Goal: Obtain resource: Download file/media

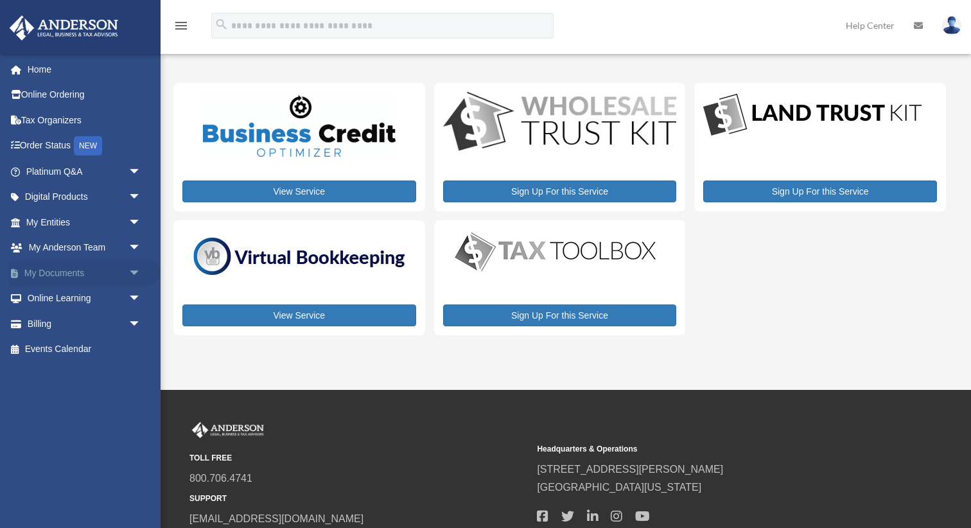
click at [135, 271] on span "arrow_drop_down" at bounding box center [141, 273] width 26 height 26
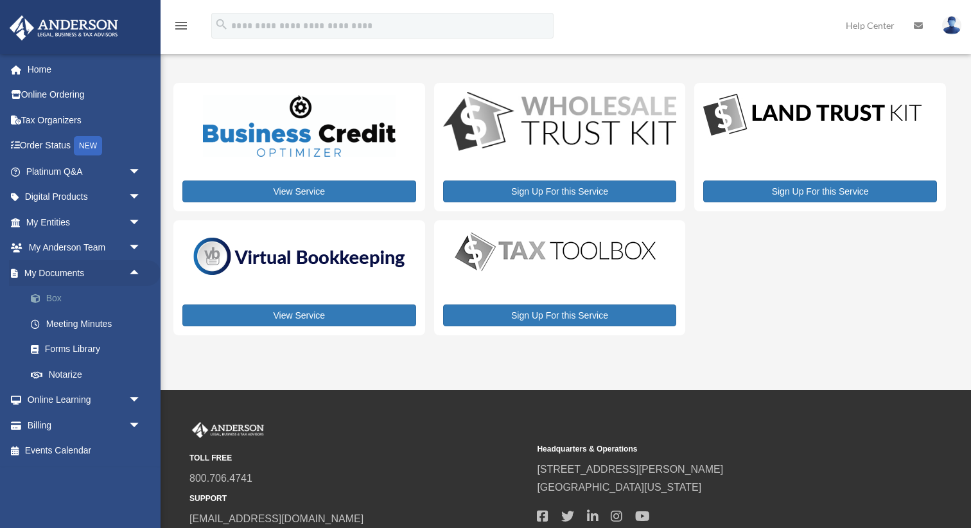
click at [51, 293] on link "Box" at bounding box center [89, 299] width 143 height 26
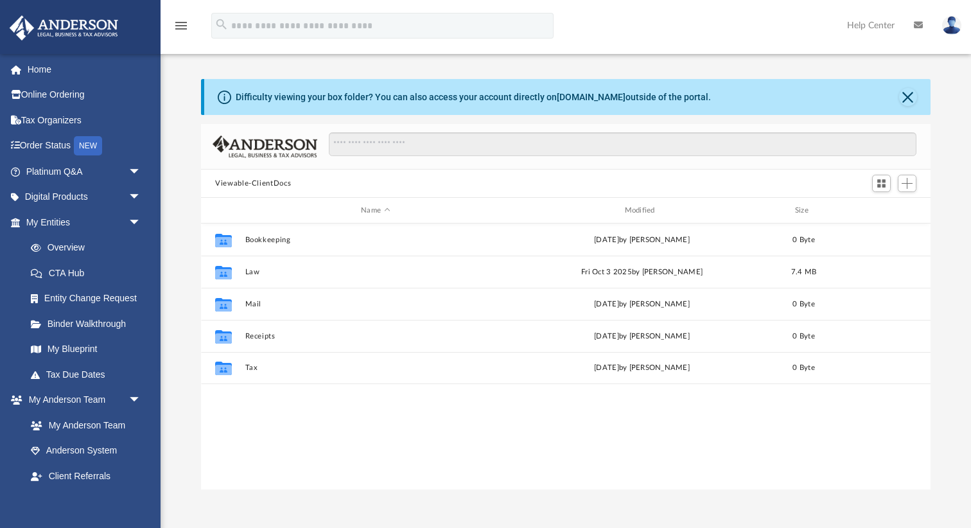
scroll to position [291, 729]
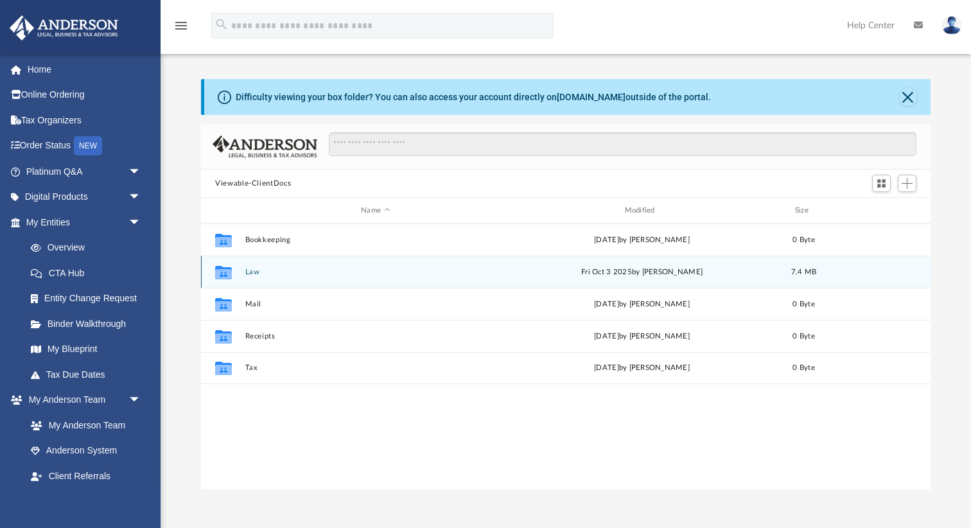
click at [250, 273] on button "Law" at bounding box center [375, 272] width 261 height 8
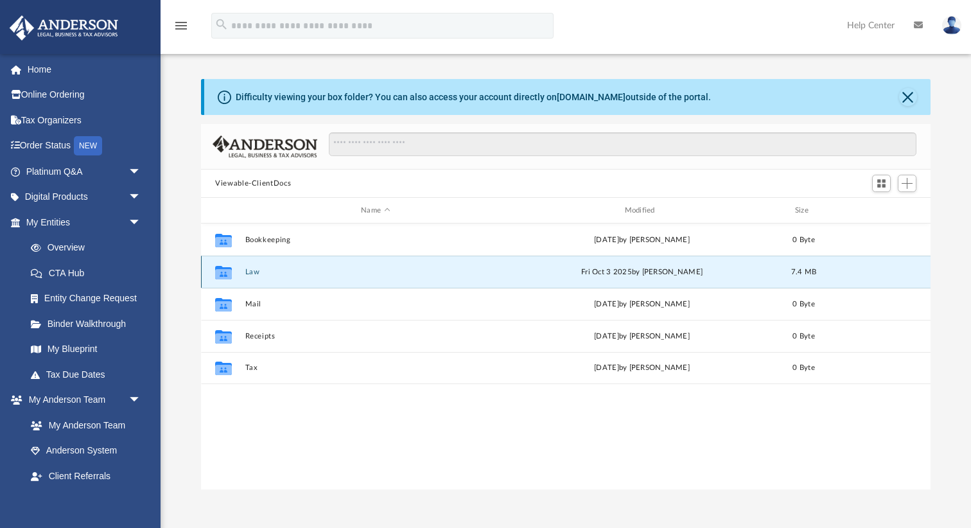
click at [250, 273] on button "Law" at bounding box center [375, 272] width 261 height 8
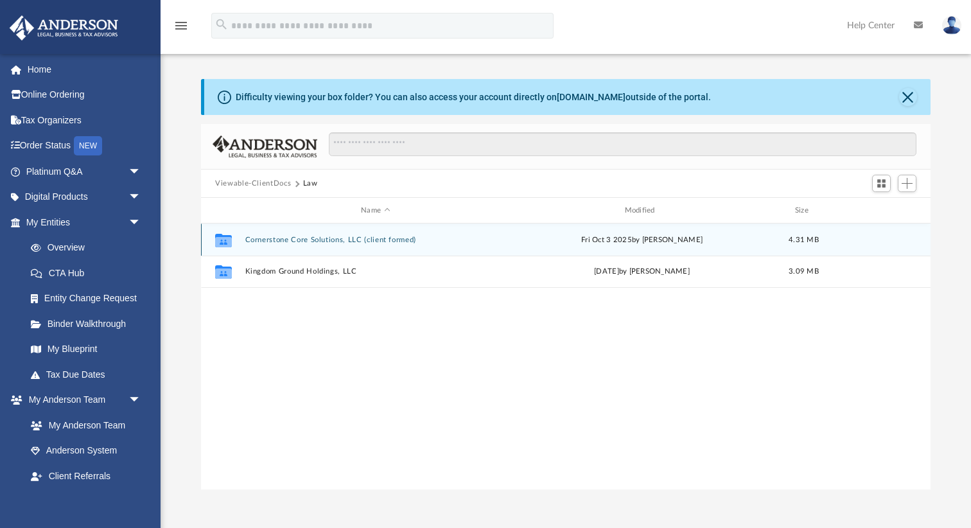
click at [279, 240] on button "Cornerstone Core Solutions, LLC (client formed)" at bounding box center [375, 240] width 261 height 8
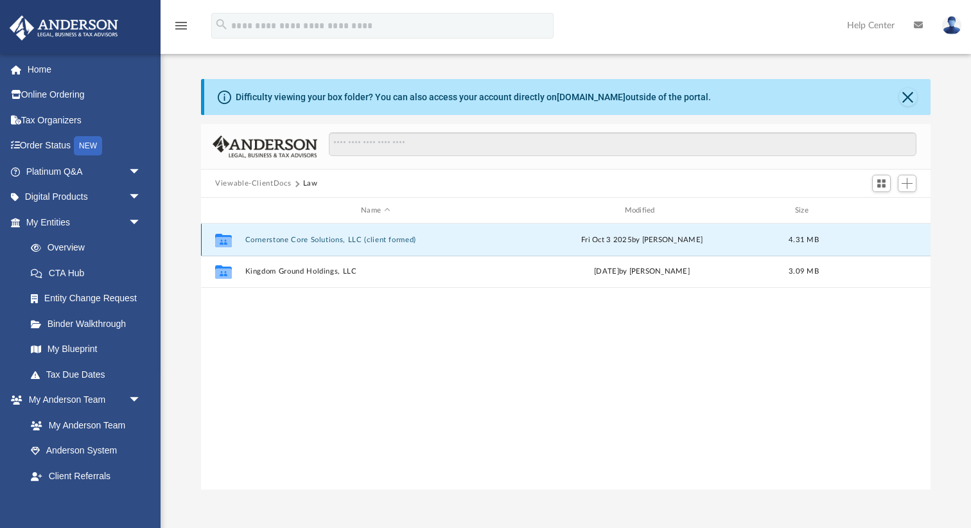
click at [279, 240] on button "Cornerstone Core Solutions, LLC (client formed)" at bounding box center [375, 240] width 261 height 8
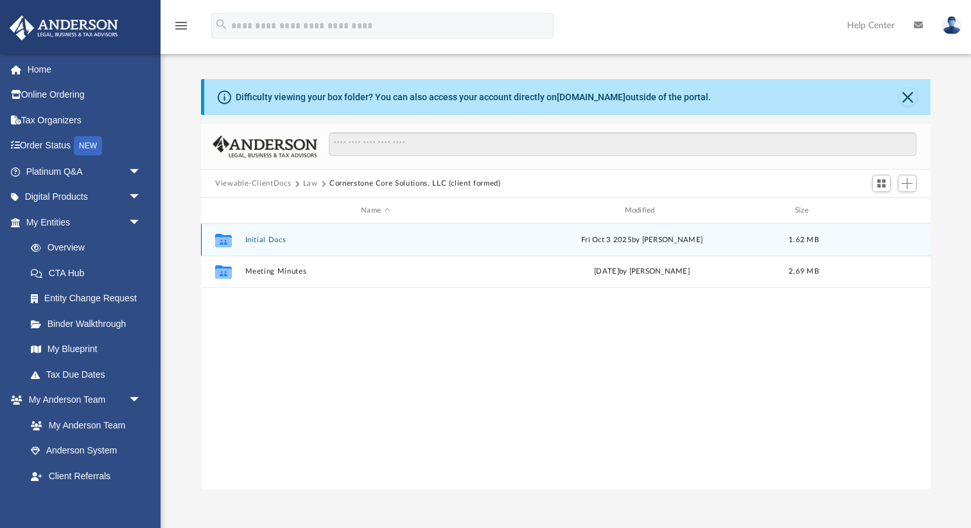
click at [270, 247] on div "Collaborated Folder Initial Docs Fri Oct 3 2025 by Alfredo Cicena 1.62 MB" at bounding box center [565, 239] width 729 height 32
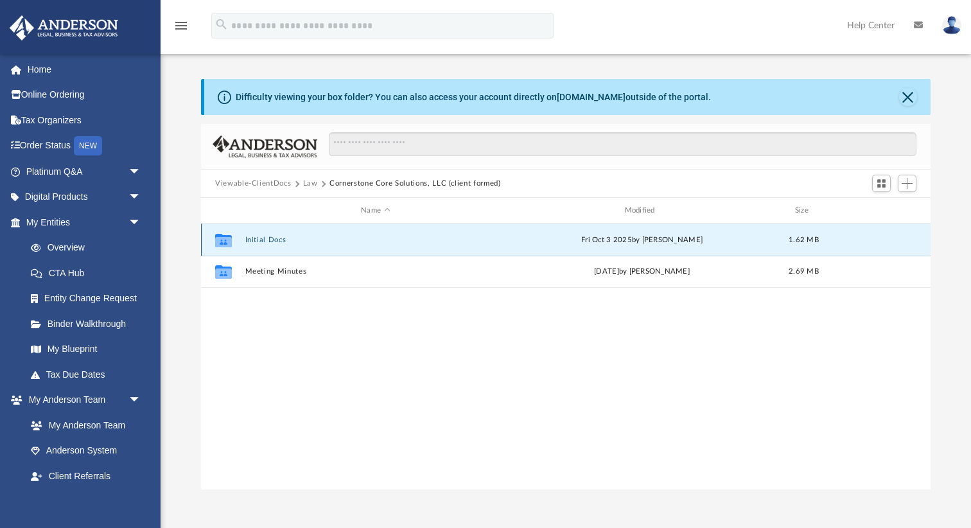
click at [270, 247] on div "Collaborated Folder Initial Docs Fri Oct 3 2025 by Alfredo Cicena 1.62 MB" at bounding box center [565, 239] width 729 height 32
click at [267, 238] on button "Initial Docs" at bounding box center [375, 240] width 261 height 8
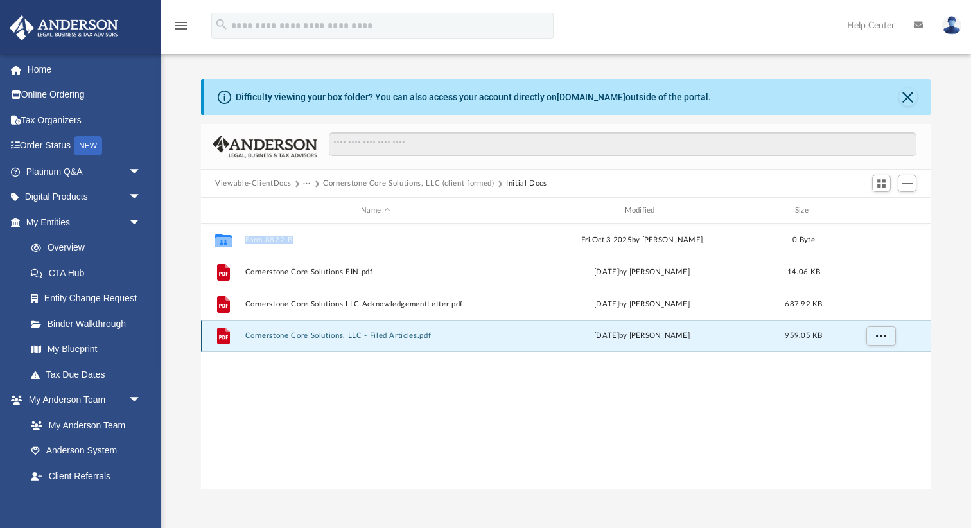
click at [279, 336] on button "Cornerstone Core Solutions, LLC - Filed Articles.pdf" at bounding box center [375, 335] width 261 height 8
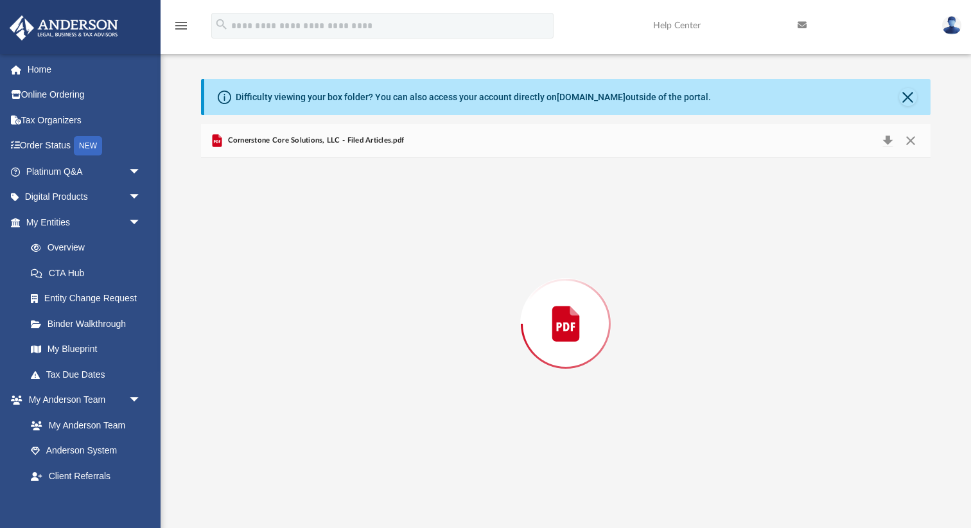
click at [279, 336] on div "Preview" at bounding box center [565, 323] width 729 height 331
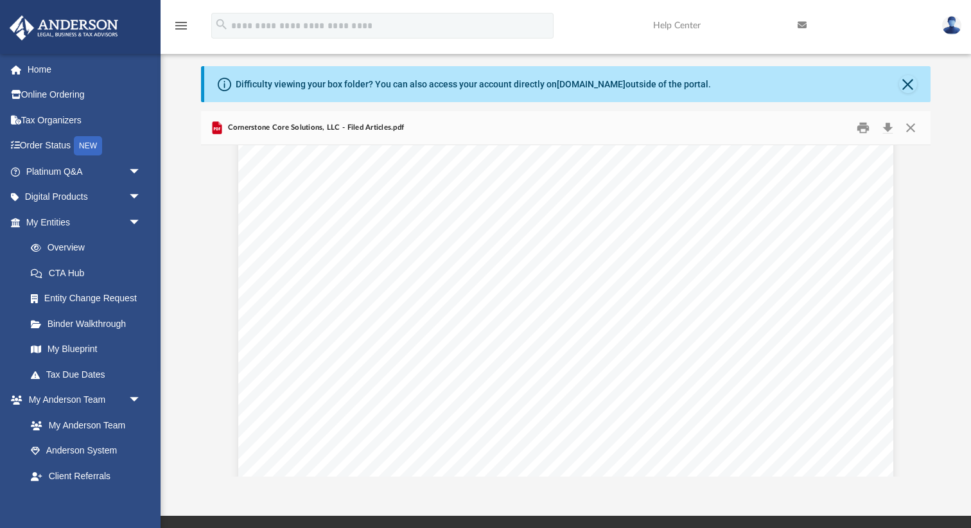
scroll to position [0, 0]
click at [908, 91] on button "Close" at bounding box center [908, 84] width 18 height 18
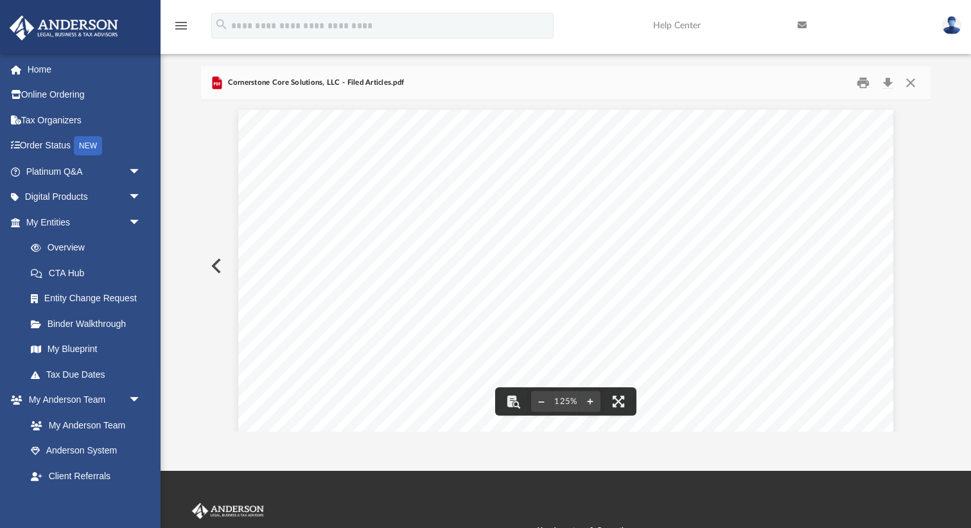
click at [211, 260] on button "Preview" at bounding box center [215, 266] width 28 height 36
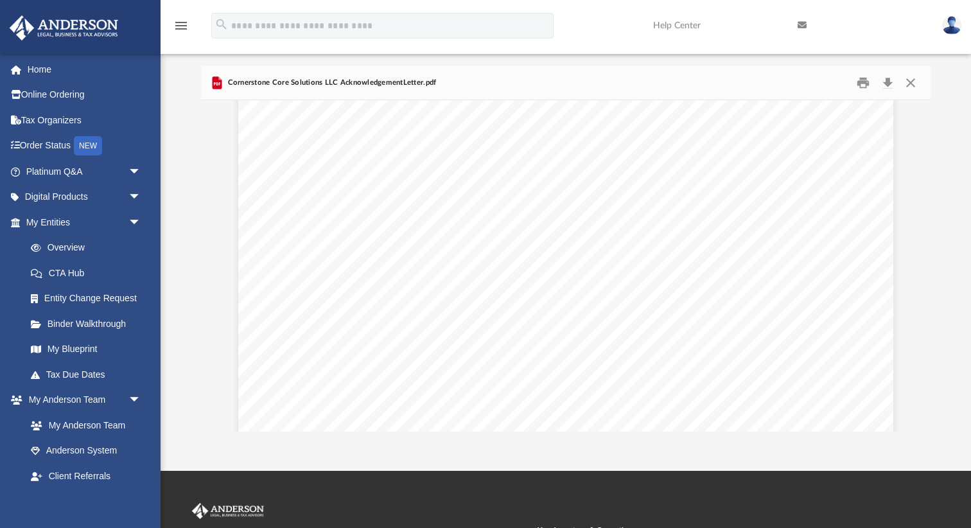
scroll to position [284, 0]
